Goal: Information Seeking & Learning: Find specific fact

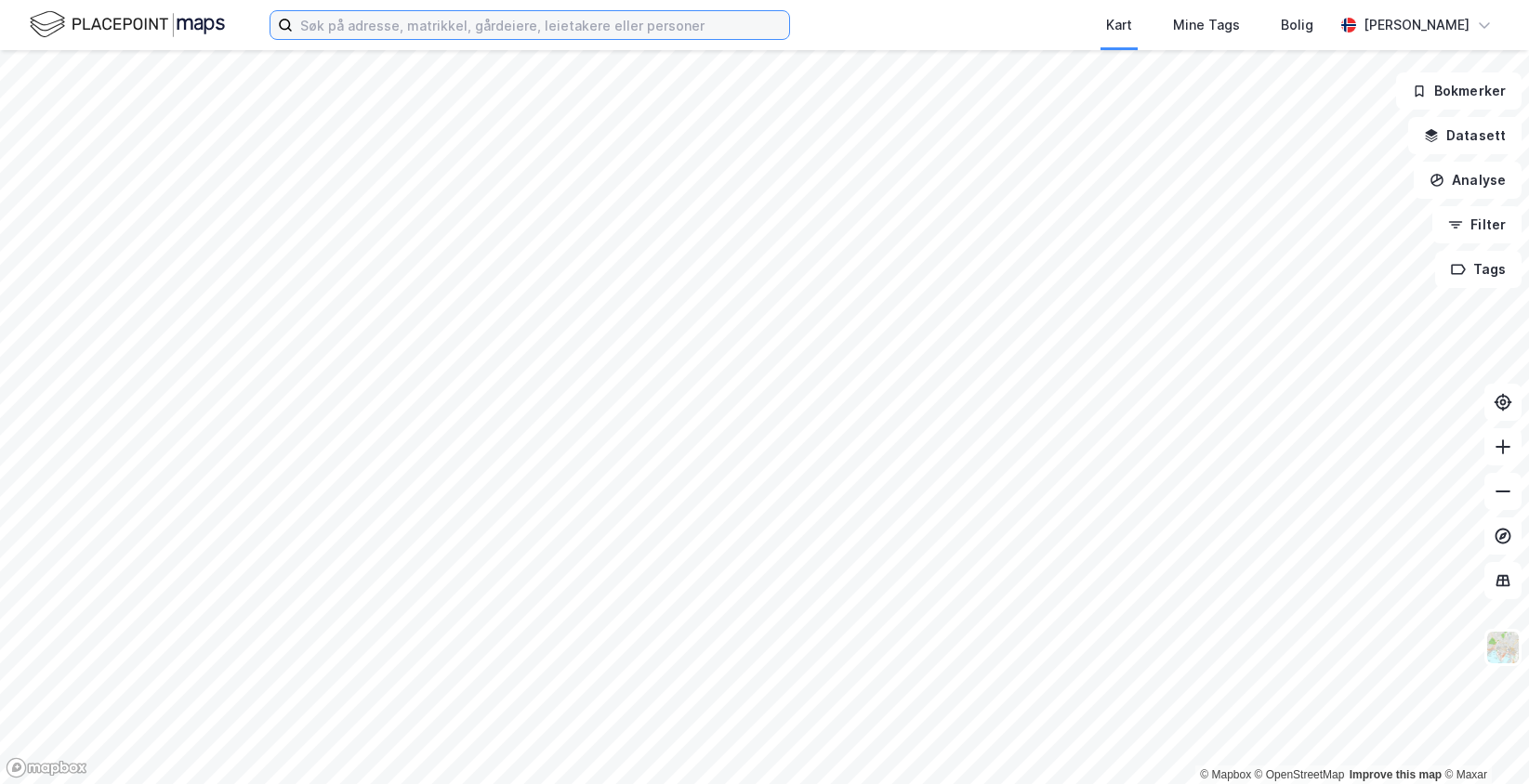
click at [487, 36] on input at bounding box center [540, 25] width 496 height 28
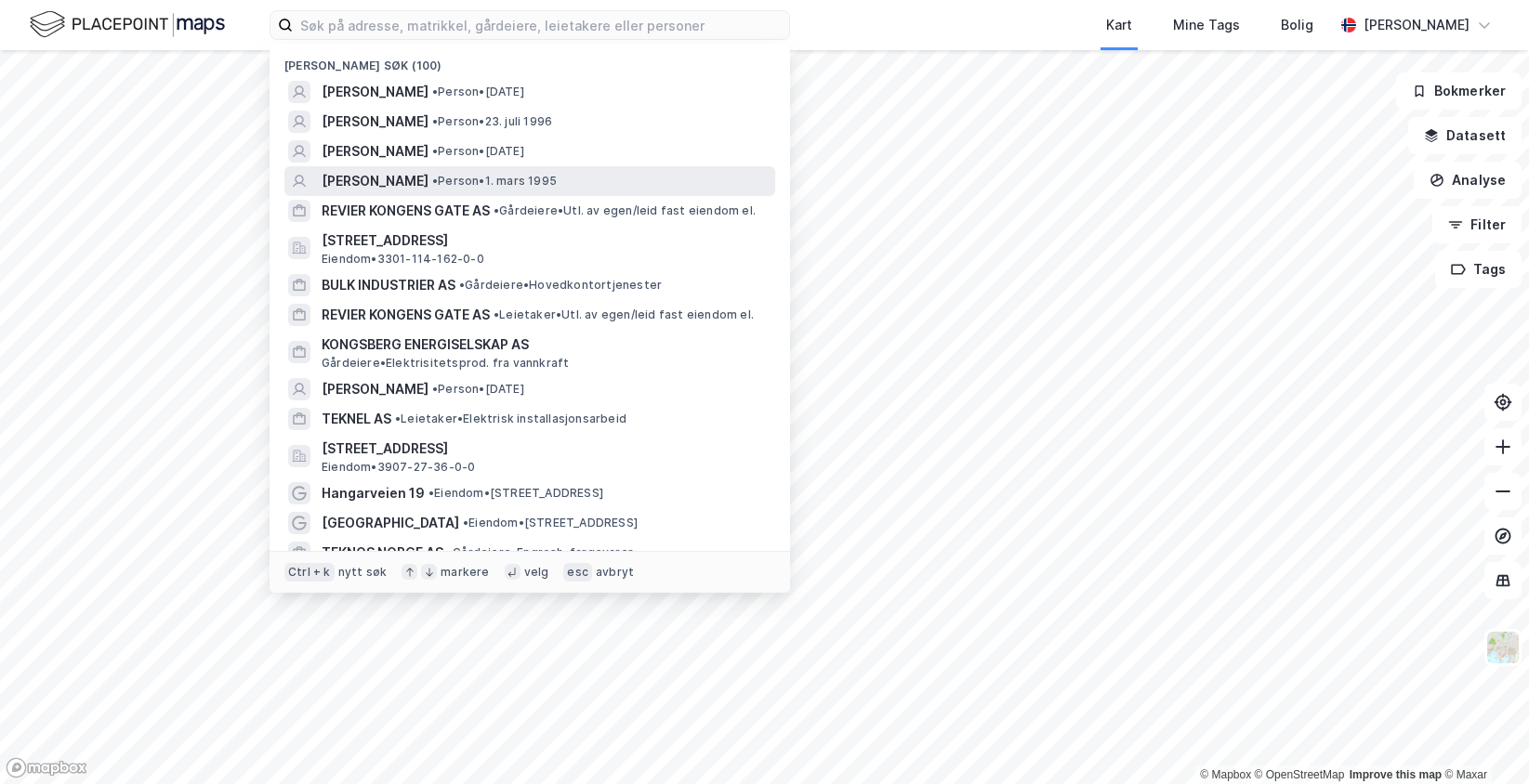
click at [428, 175] on span "[PERSON_NAME]" at bounding box center [374, 181] width 107 height 22
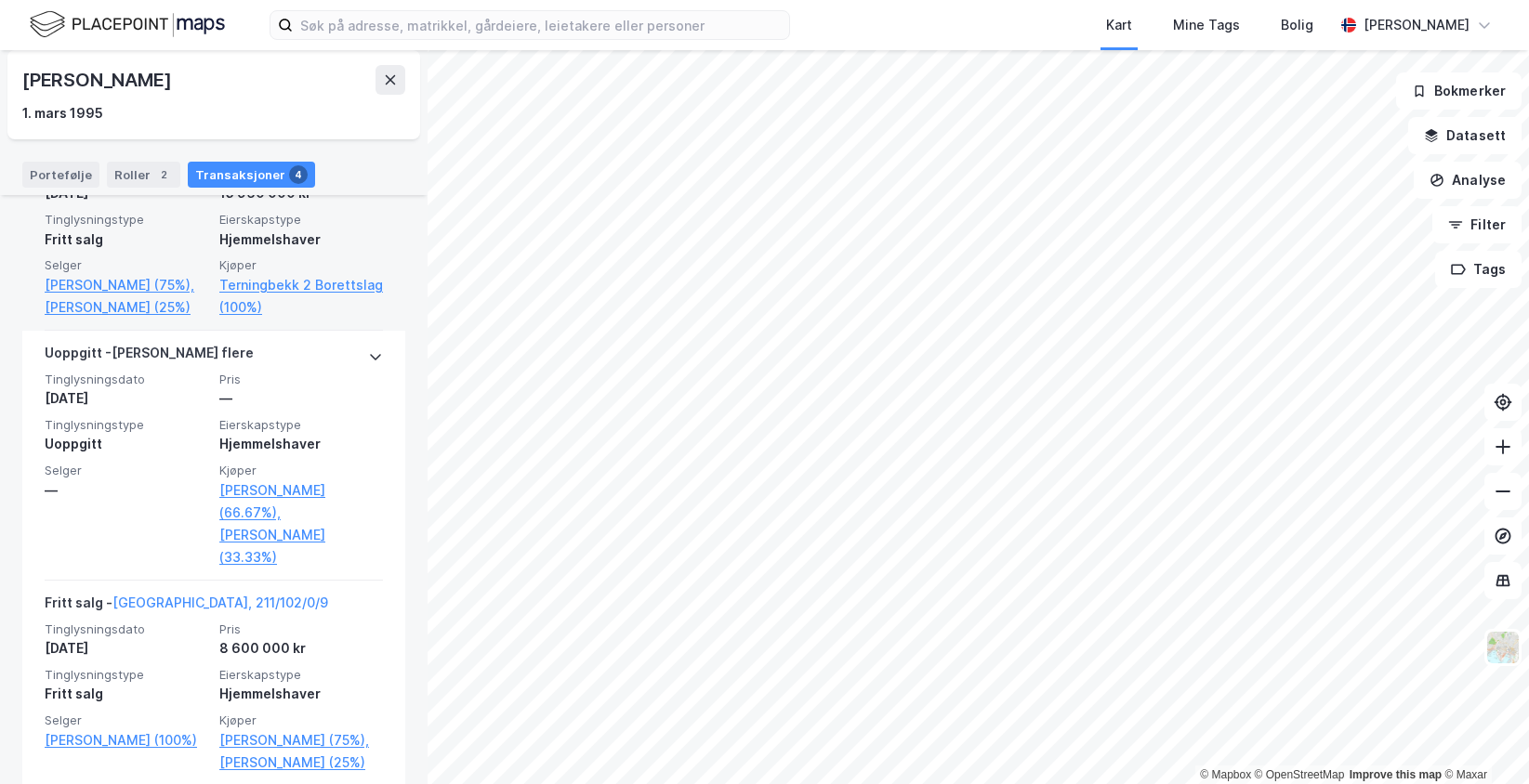
scroll to position [811, 0]
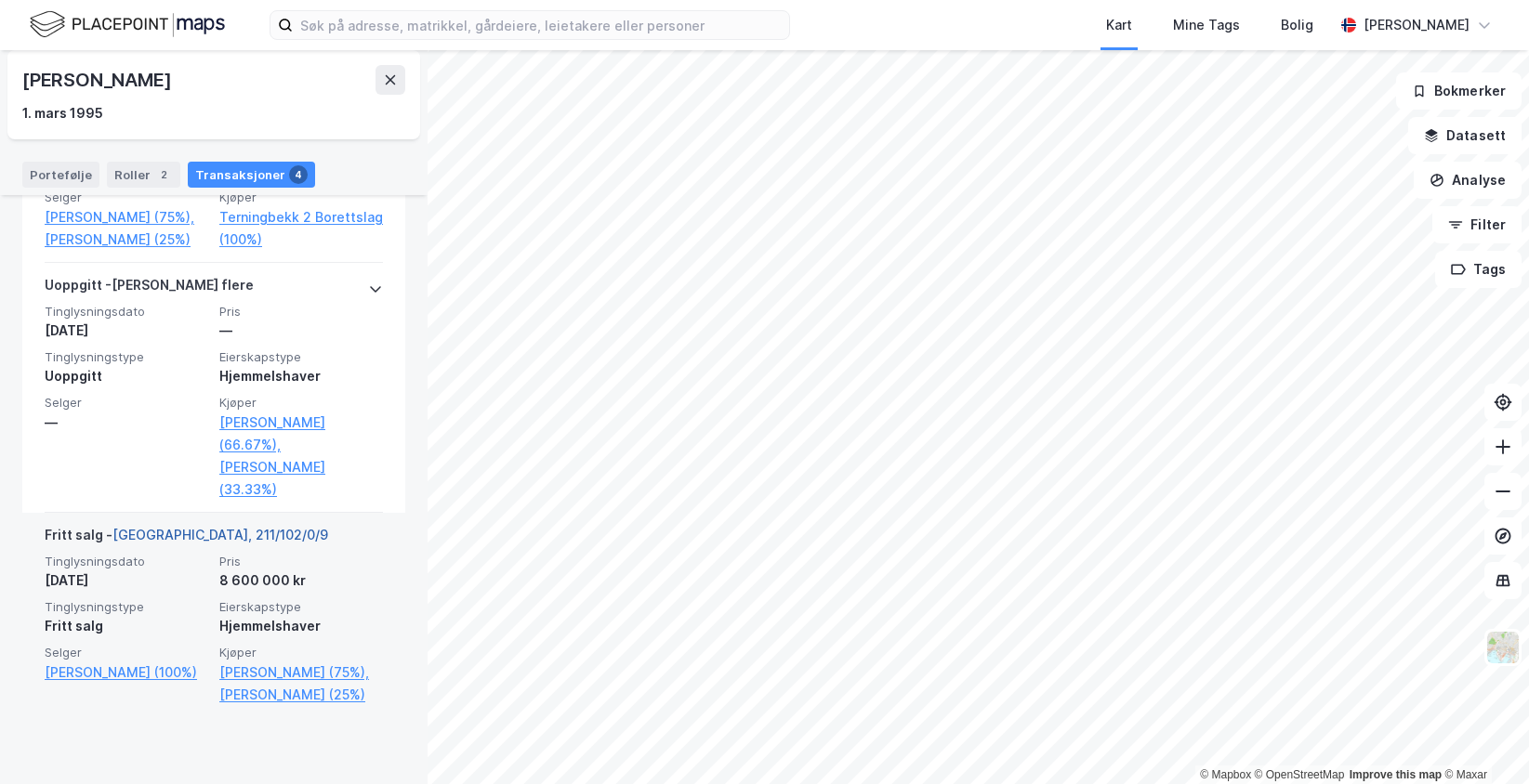
click at [181, 543] on link "[GEOGRAPHIC_DATA], 211/102/0/9" at bounding box center [221, 535] width 216 height 16
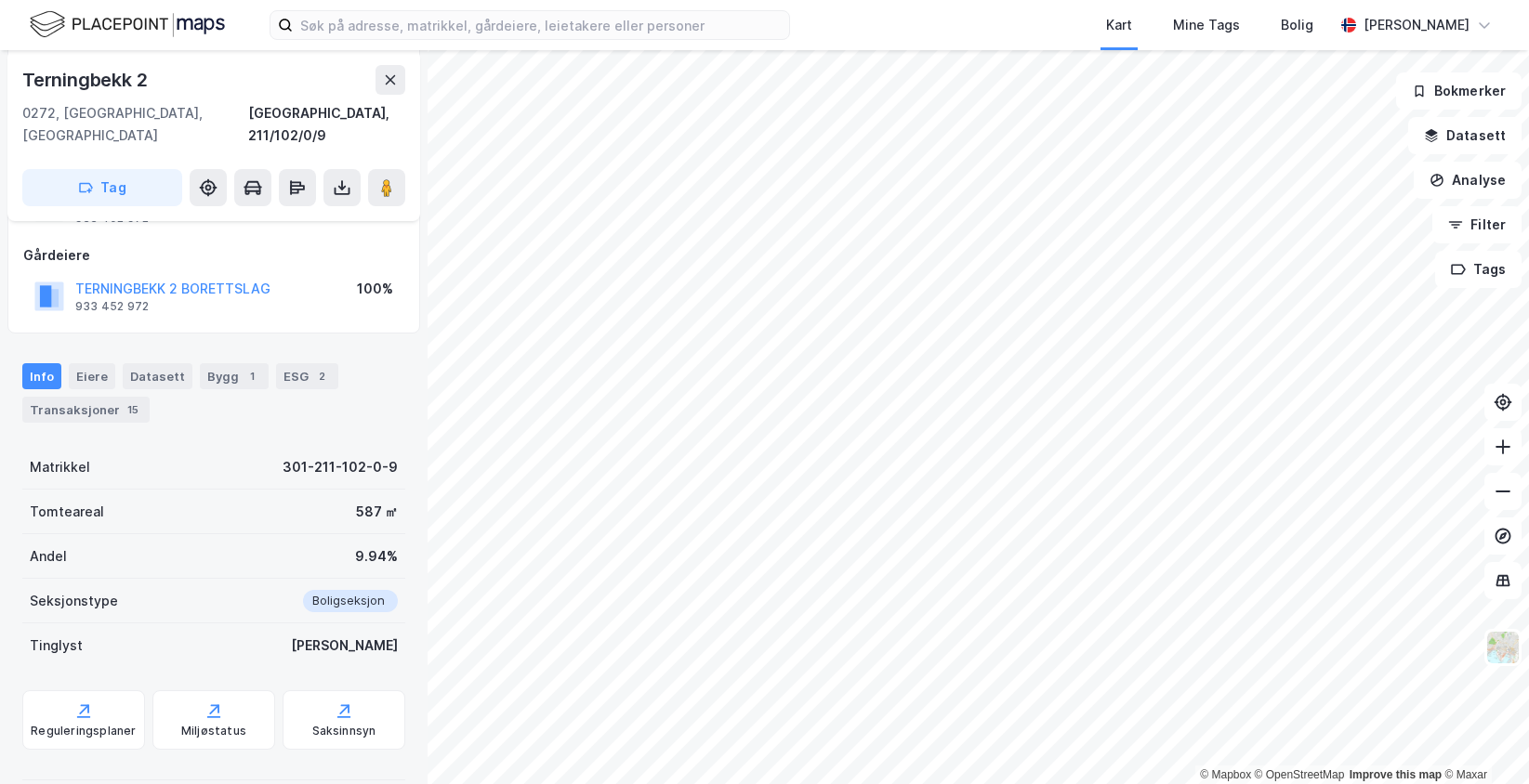
scroll to position [243, 0]
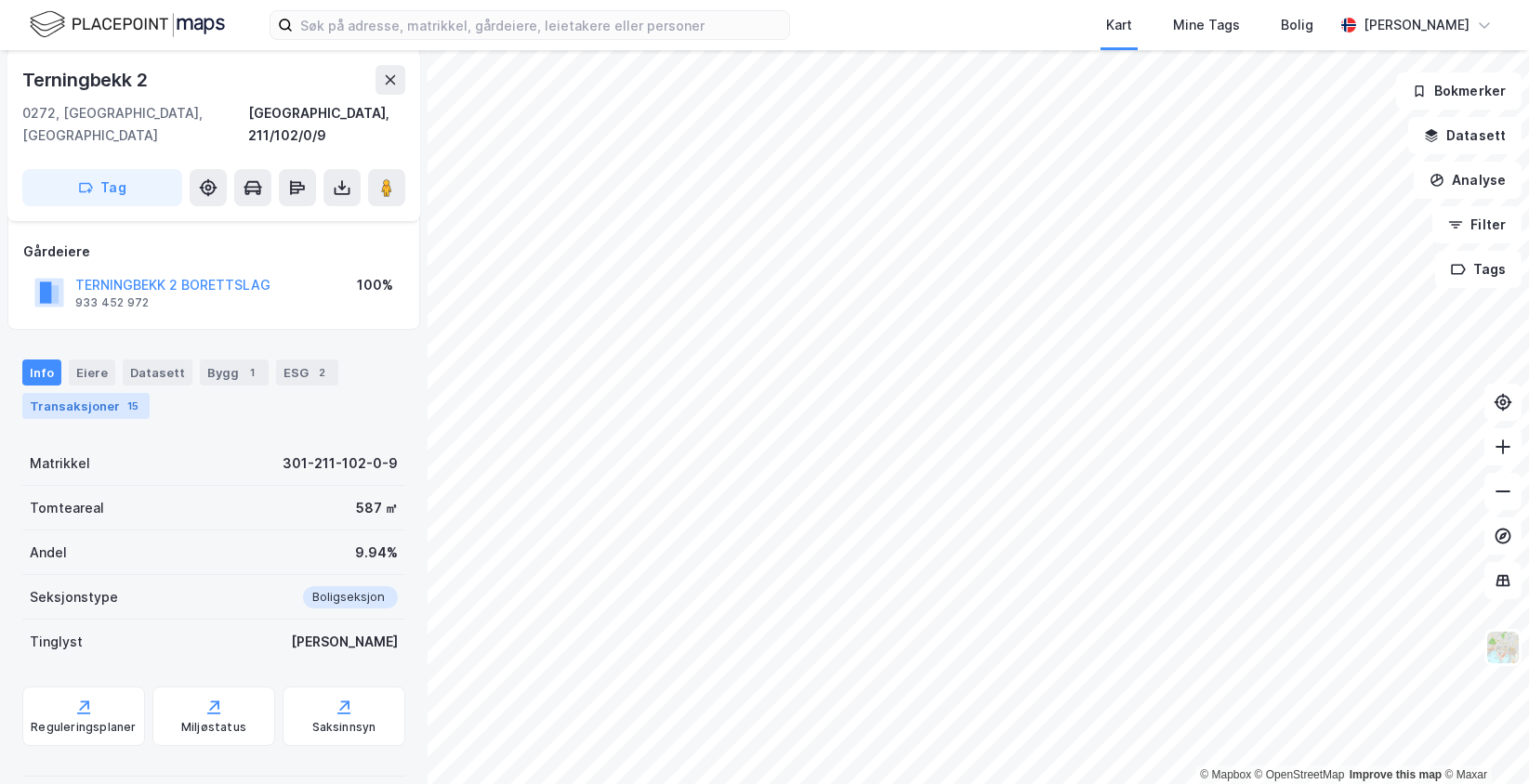
click at [95, 393] on div "Transaksjoner 15" at bounding box center [86, 406] width 128 height 26
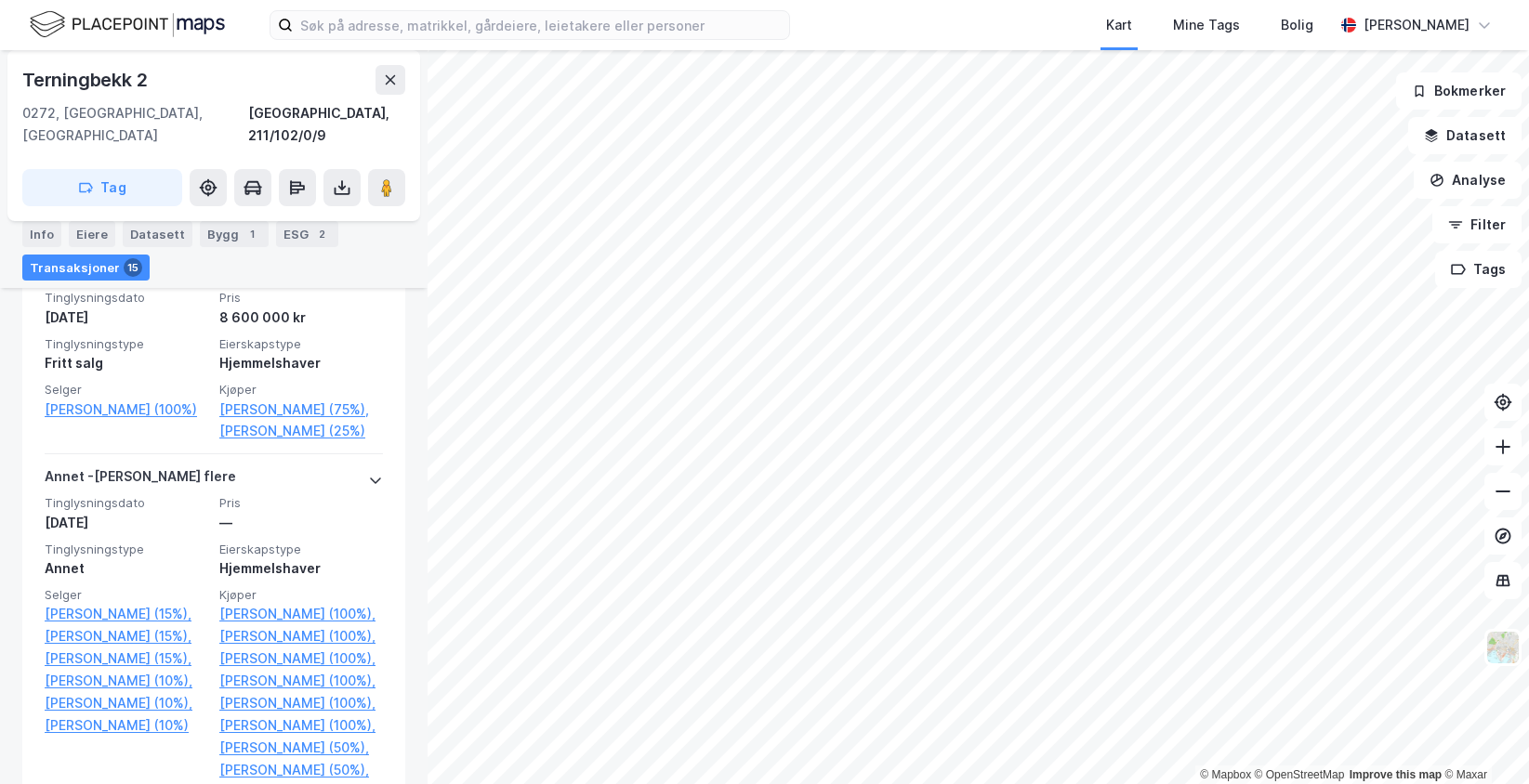
scroll to position [2288, 0]
